Goal: Obtain resource: Download file/media

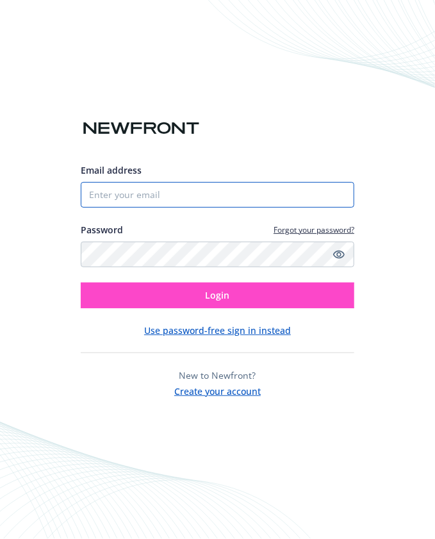
type input "[PERSON_NAME][EMAIL_ADDRESS][DOMAIN_NAME]"
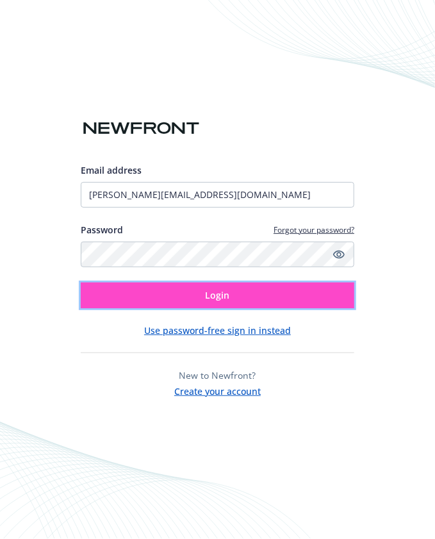
click at [184, 299] on button "Login" at bounding box center [218, 296] width 274 height 26
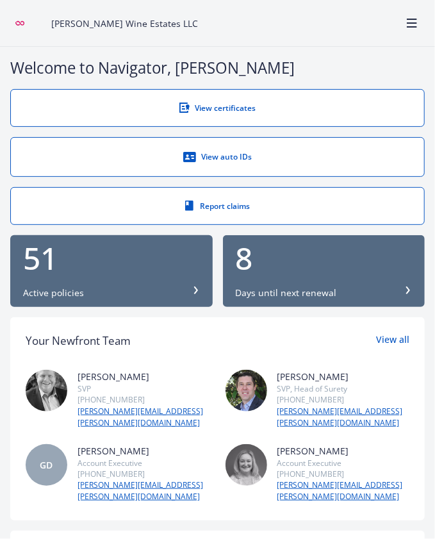
click at [176, 270] on div "51" at bounding box center [111, 258] width 177 height 31
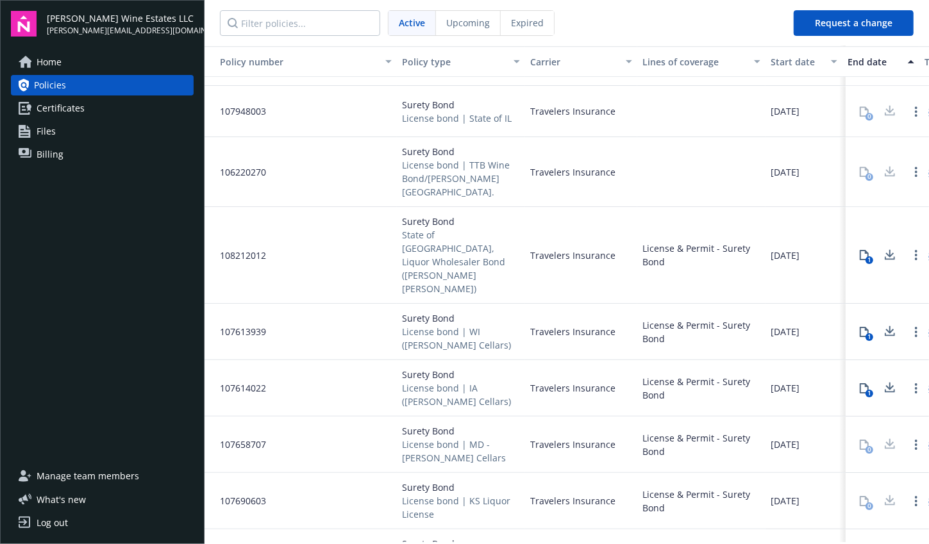
scroll to position [414, 0]
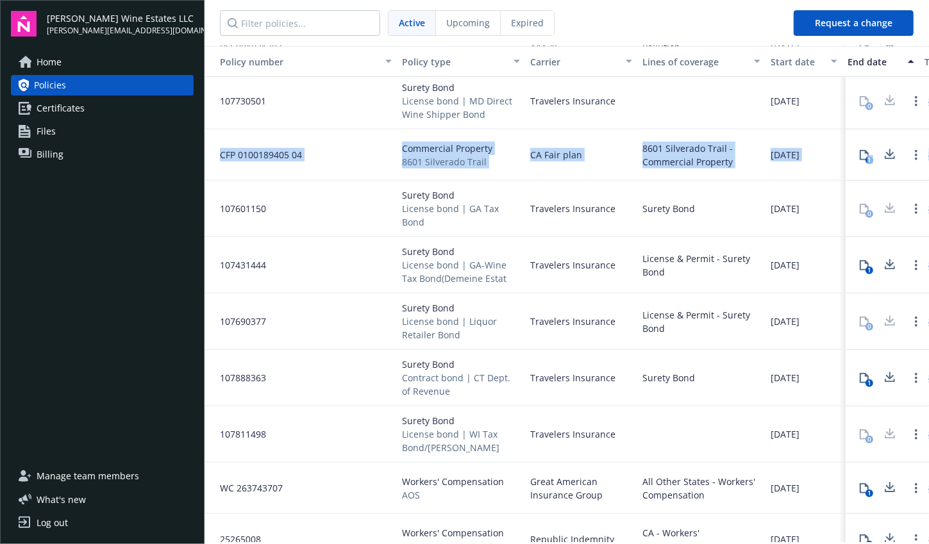
drag, startPoint x: 855, startPoint y: 126, endPoint x: 885, endPoint y: 146, distance: 36.4
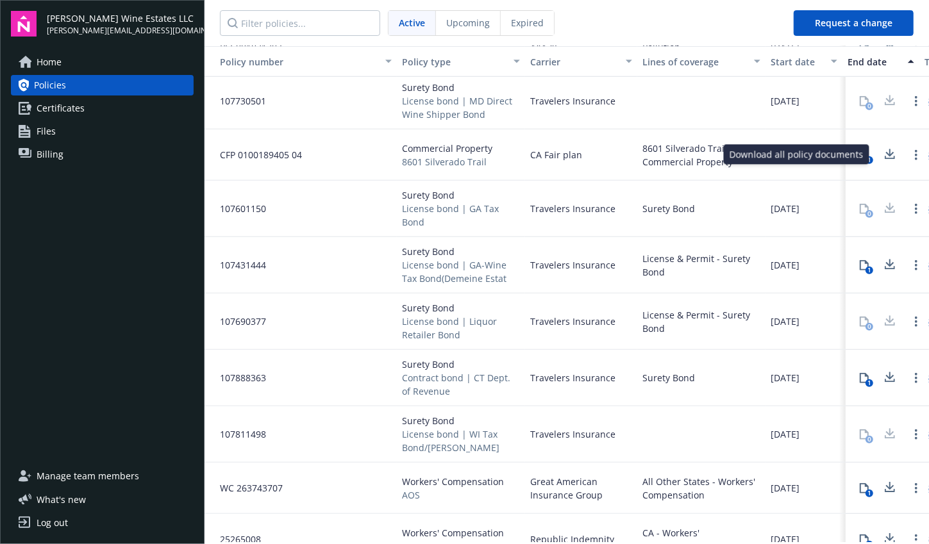
click at [435, 190] on div "Surety Bond" at bounding box center [701, 209] width 128 height 56
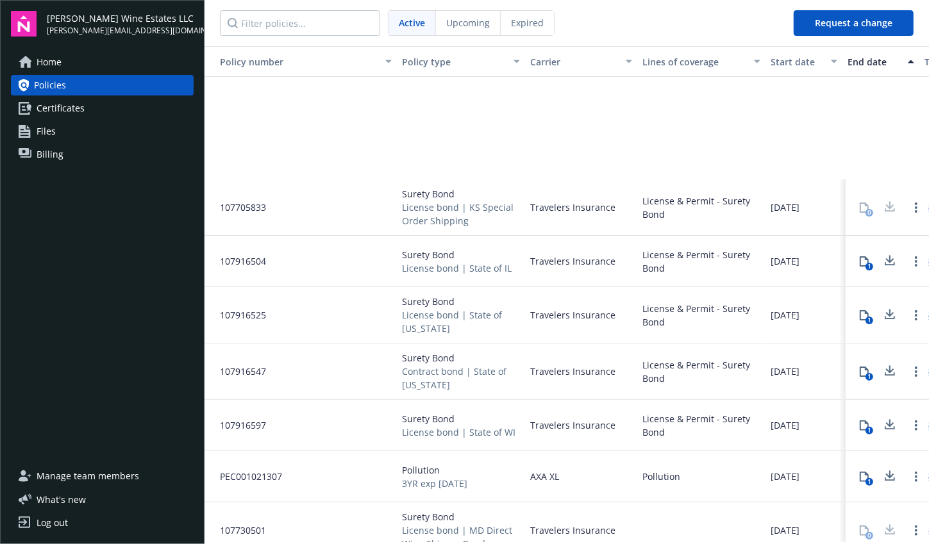
scroll to position [210, 0]
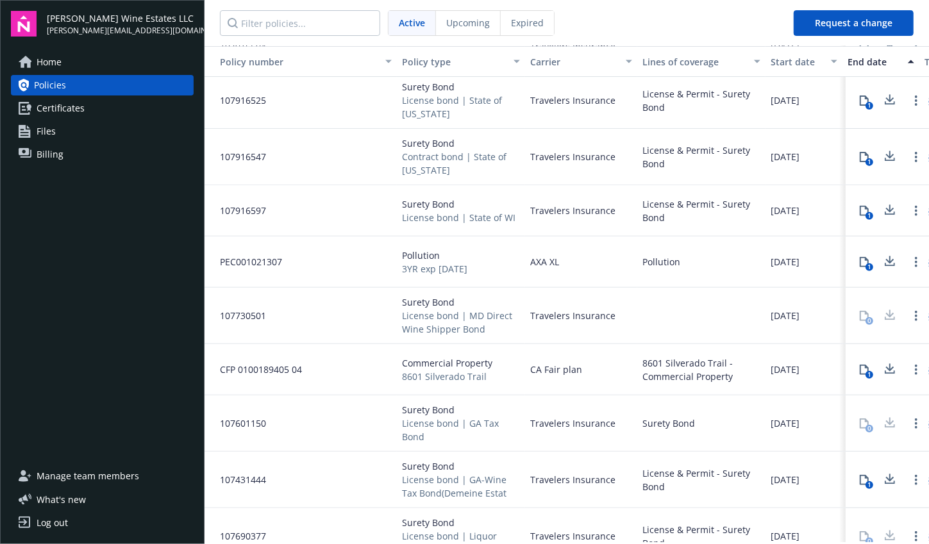
click at [435, 268] on div "1" at bounding box center [869, 267] width 8 height 8
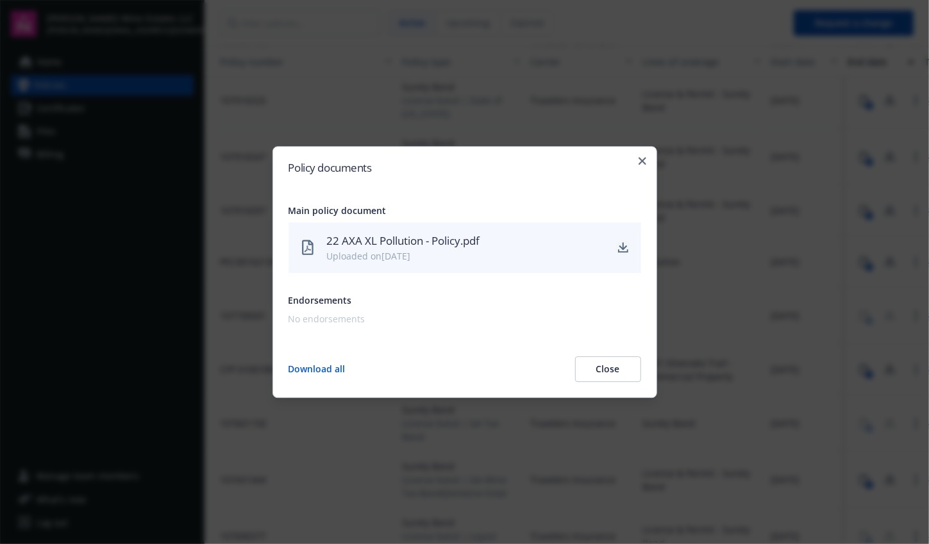
click at [435, 246] on icon "download" at bounding box center [623, 248] width 10 height 10
